Goal: Transaction & Acquisition: Purchase product/service

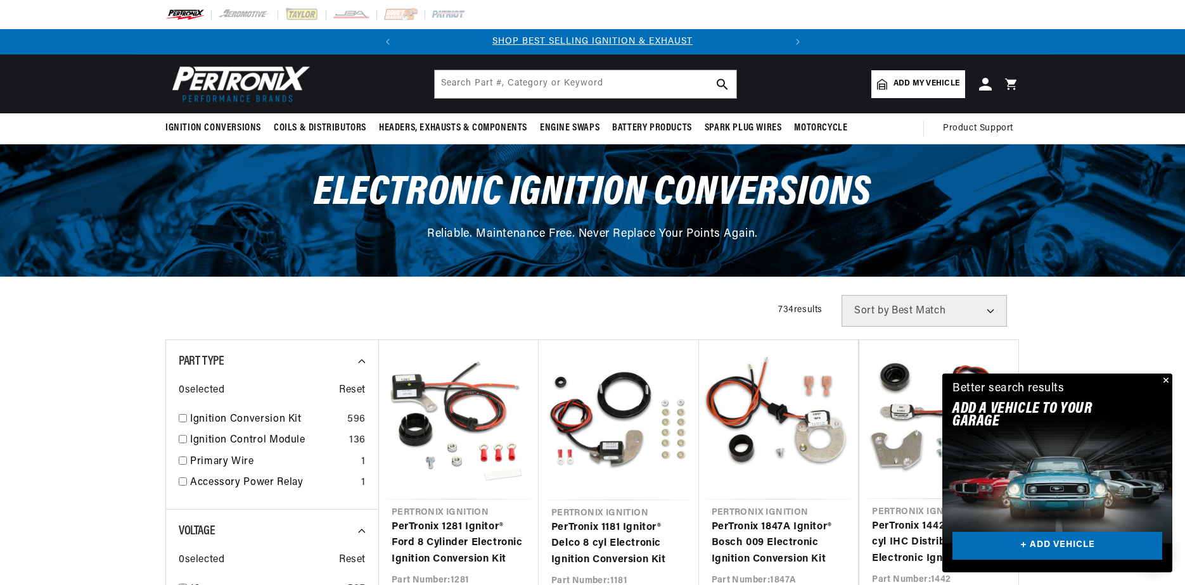
click at [1166, 383] on button "Close" at bounding box center [1164, 381] width 15 height 15
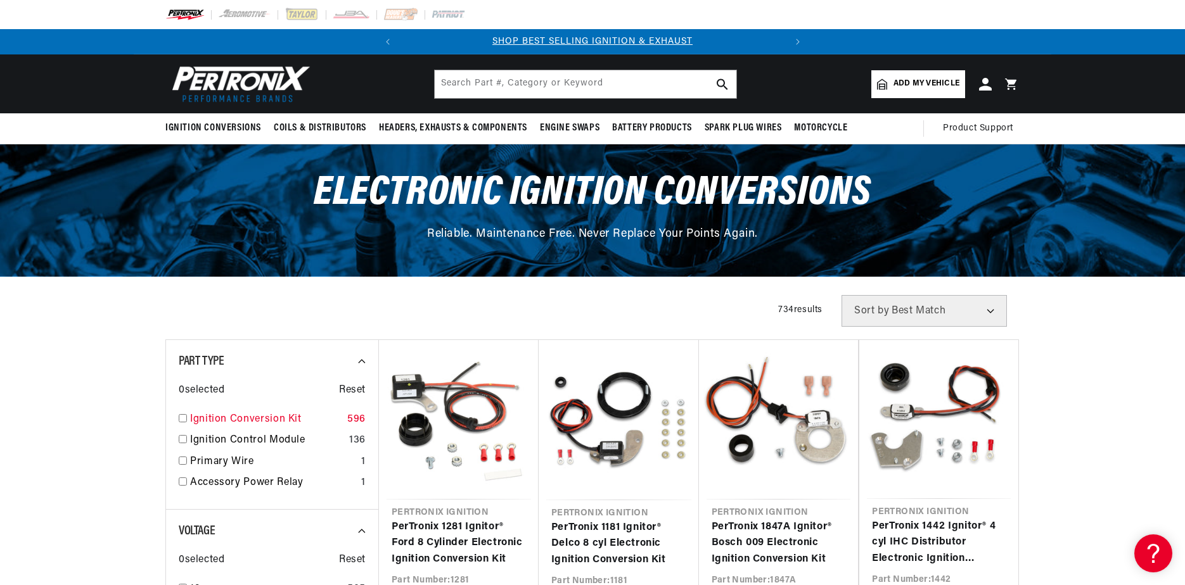
click at [182, 418] on input "checkbox" at bounding box center [183, 418] width 8 height 8
checkbox input "true"
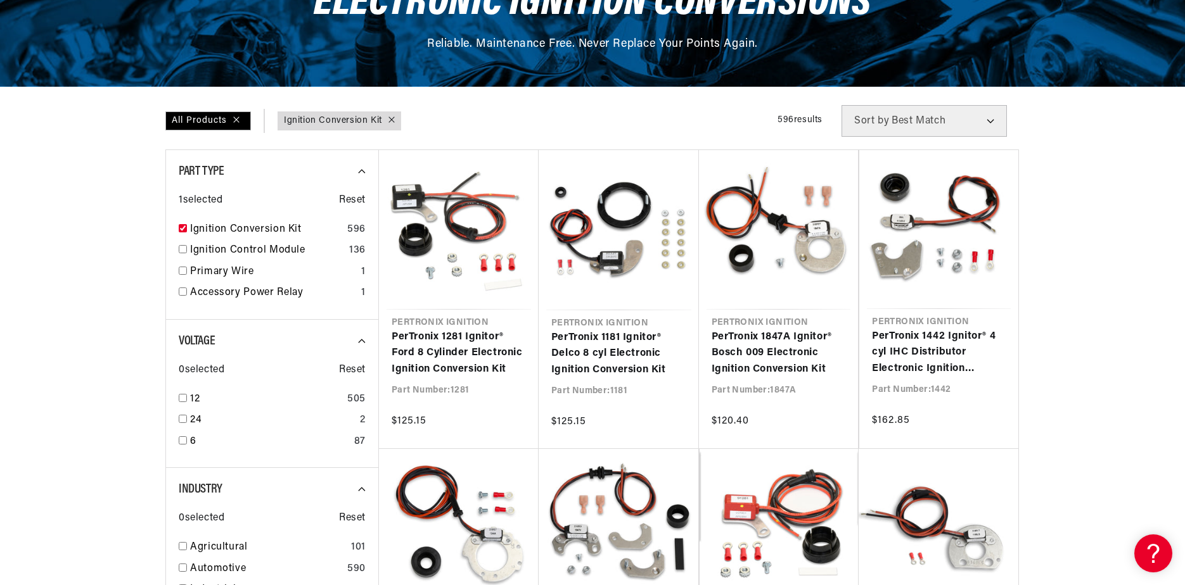
scroll to position [0, 384]
click at [184, 440] on input "checkbox" at bounding box center [183, 440] width 8 height 8
checkbox input "true"
